Goal: Transaction & Acquisition: Download file/media

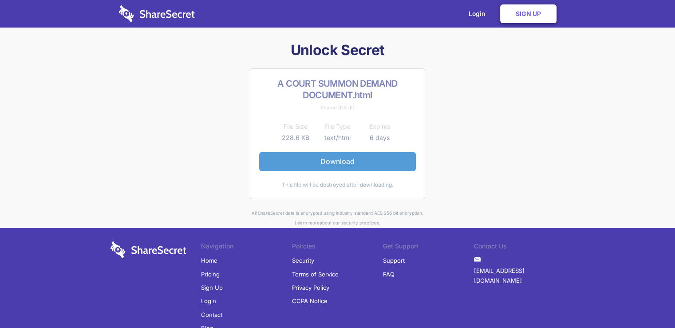
click at [328, 159] on link "Download" at bounding box center [337, 161] width 157 height 19
